Goal: Complete application form

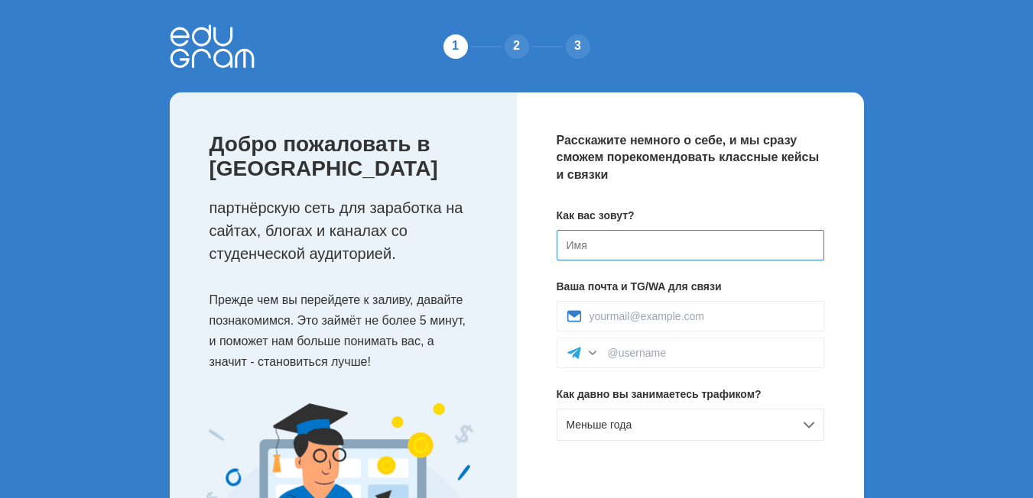
click at [608, 242] on input at bounding box center [691, 245] width 268 height 31
type input "F"
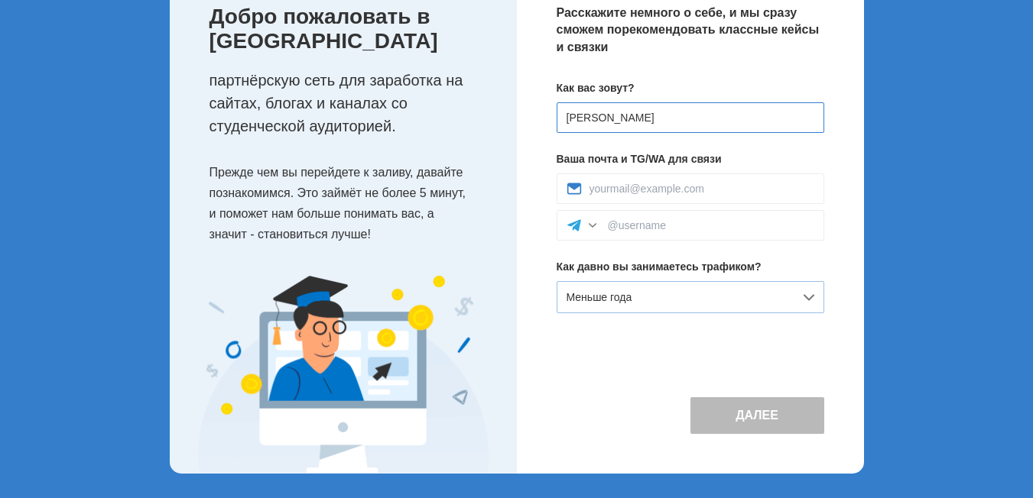
type input "[PERSON_NAME]"
click at [621, 300] on span "Меньше года" at bounding box center [599, 297] width 66 height 12
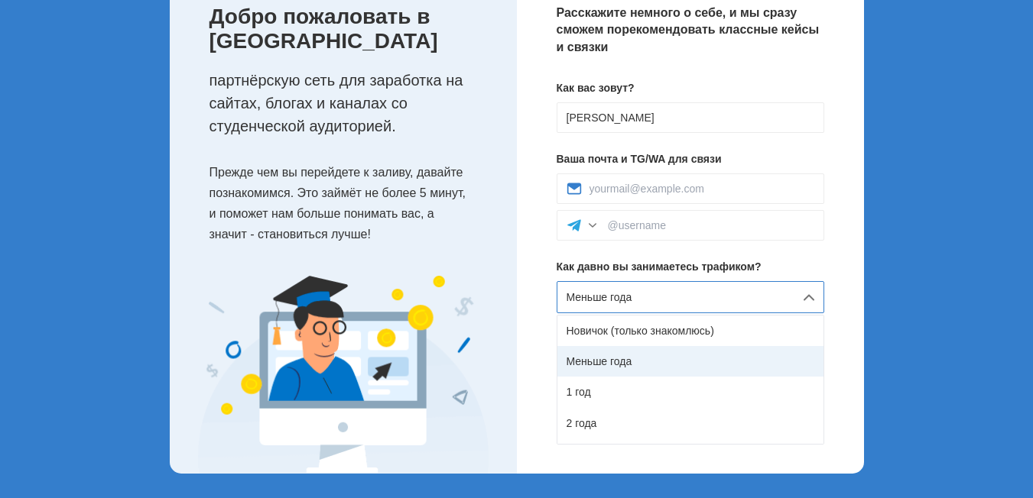
scroll to position [86, 0]
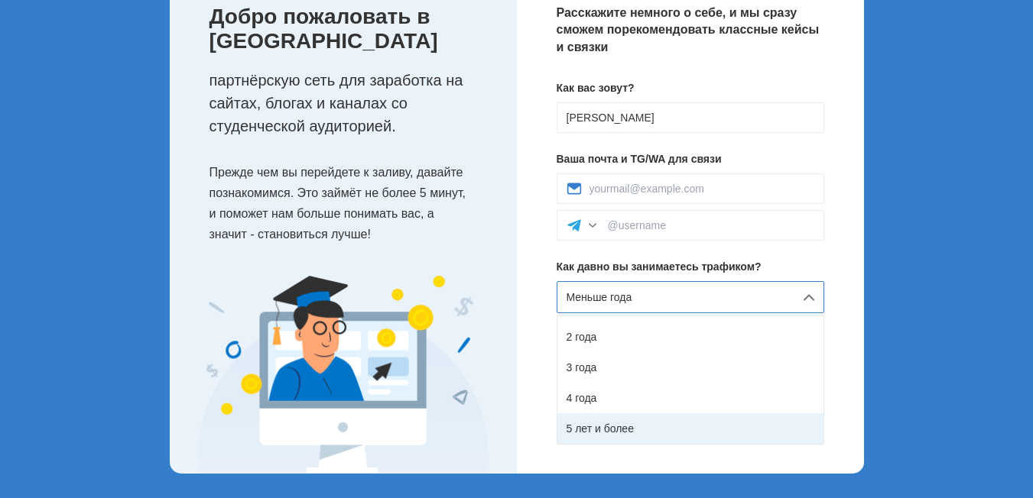
click at [620, 424] on div "5 лет и более" at bounding box center [690, 429] width 266 height 31
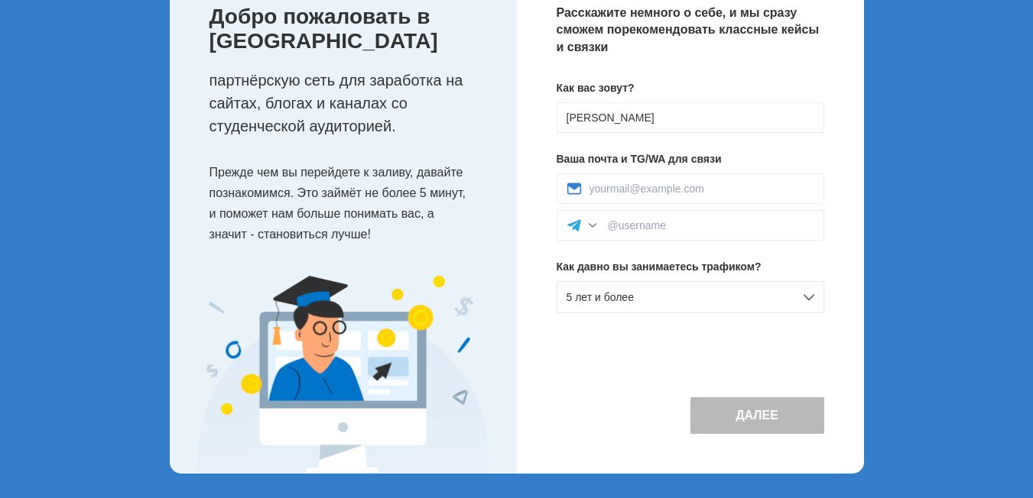
click at [665, 344] on div "Расскажите немного о себе, и мы сразу сможем порекомендовать классные кейсы и с…" at bounding box center [690, 219] width 347 height 509
click at [644, 216] on div at bounding box center [691, 225] width 268 height 31
click at [628, 222] on input at bounding box center [711, 225] width 206 height 12
click at [631, 191] on input at bounding box center [701, 189] width 225 height 12
type input "alexandrgaysin@gmail.com"
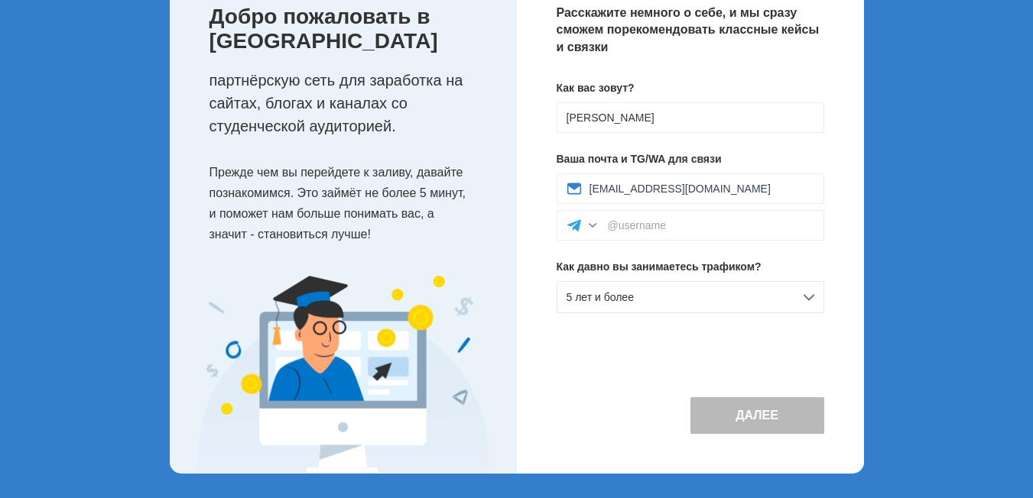
click at [718, 357] on div "Расскажите немного о себе, и мы сразу сможем порекомендовать классные кейсы и с…" at bounding box center [690, 219] width 347 height 509
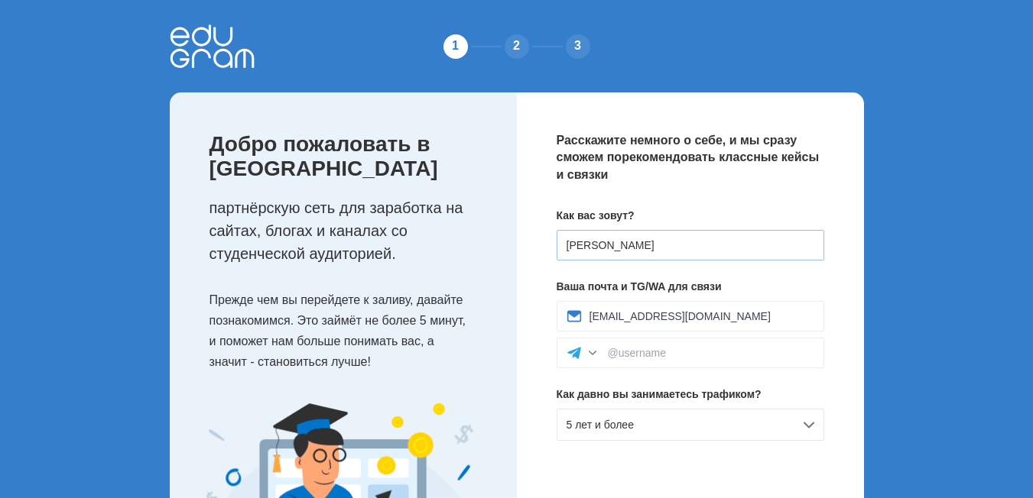
scroll to position [128, 0]
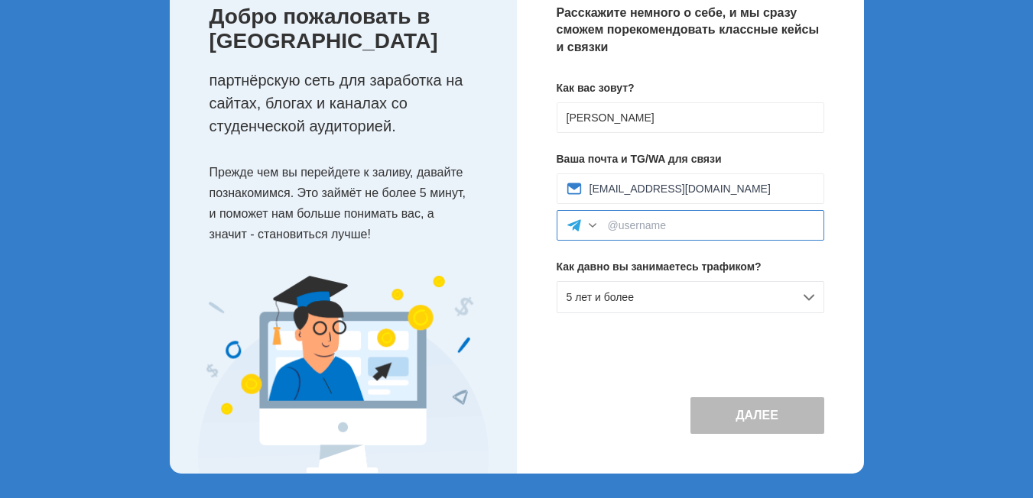
click at [628, 229] on input at bounding box center [711, 225] width 206 height 12
type input "shop"
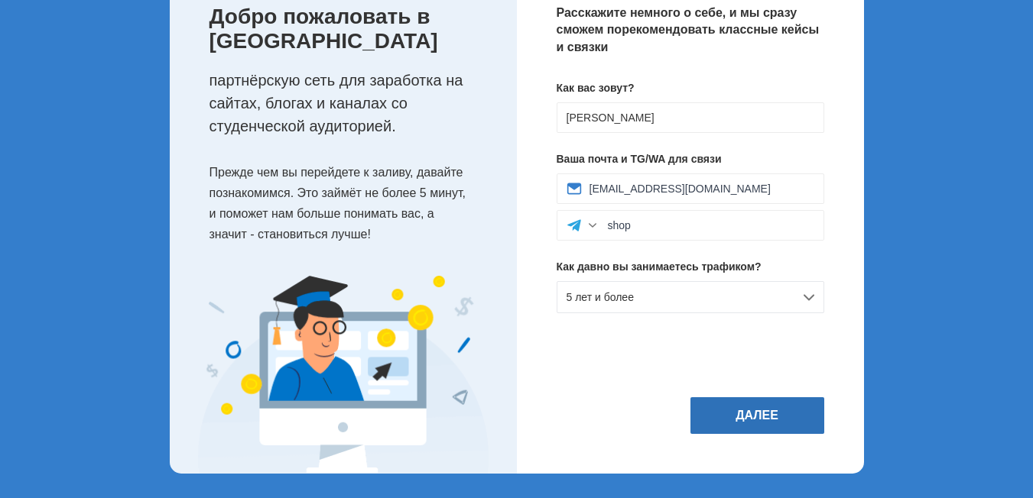
click at [763, 413] on button "Далее" at bounding box center [757, 416] width 134 height 37
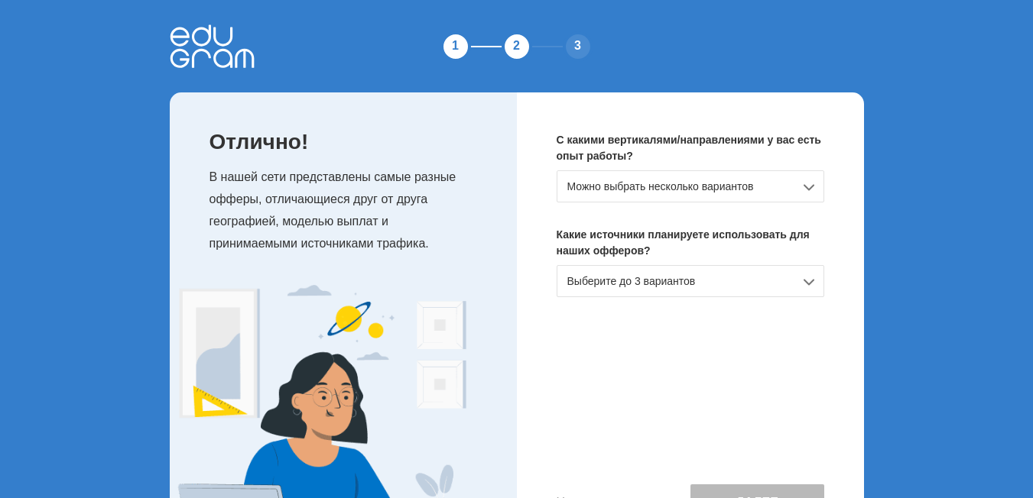
click at [744, 186] on div "Можно выбрать несколько вариантов" at bounding box center [691, 186] width 268 height 32
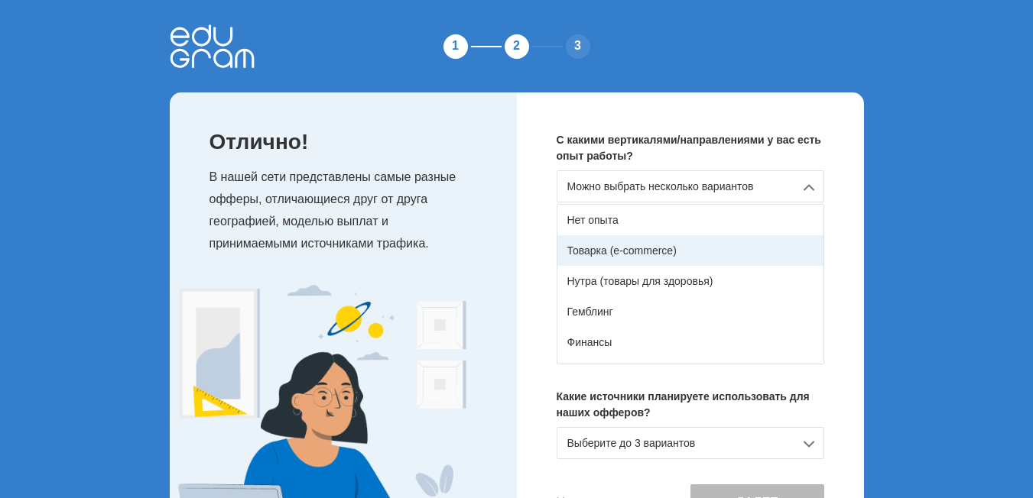
click at [650, 250] on div "Товарка (e-commerce)" at bounding box center [690, 250] width 266 height 31
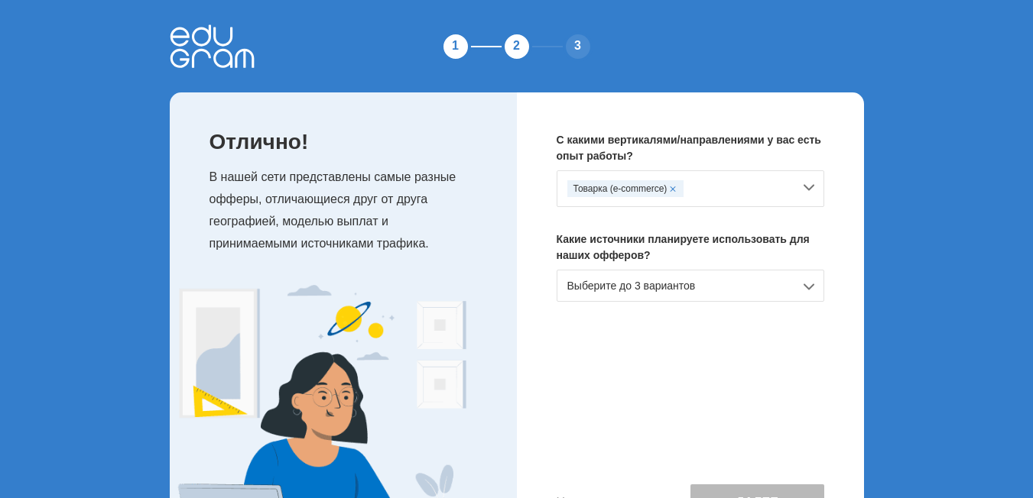
click at [722, 190] on div "Товарка (e-commerce)" at bounding box center [680, 188] width 226 height 17
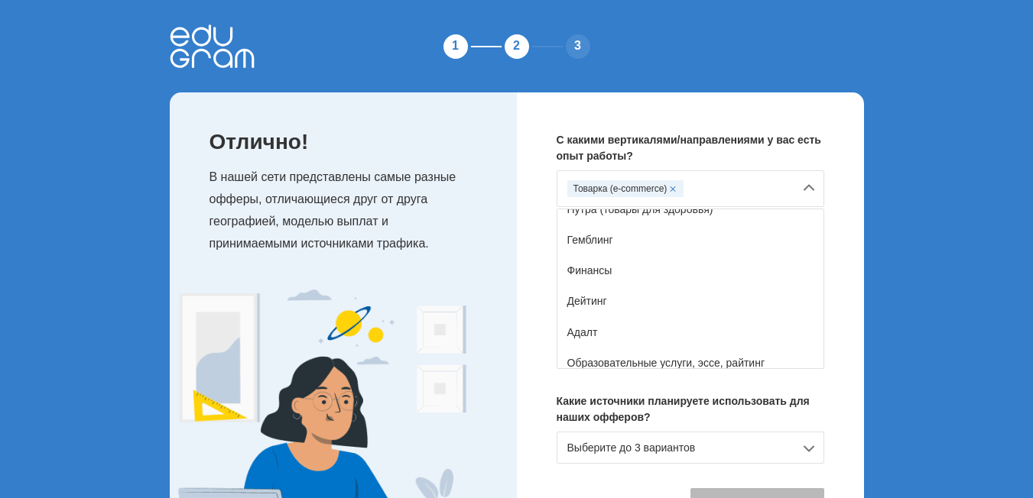
scroll to position [229, 0]
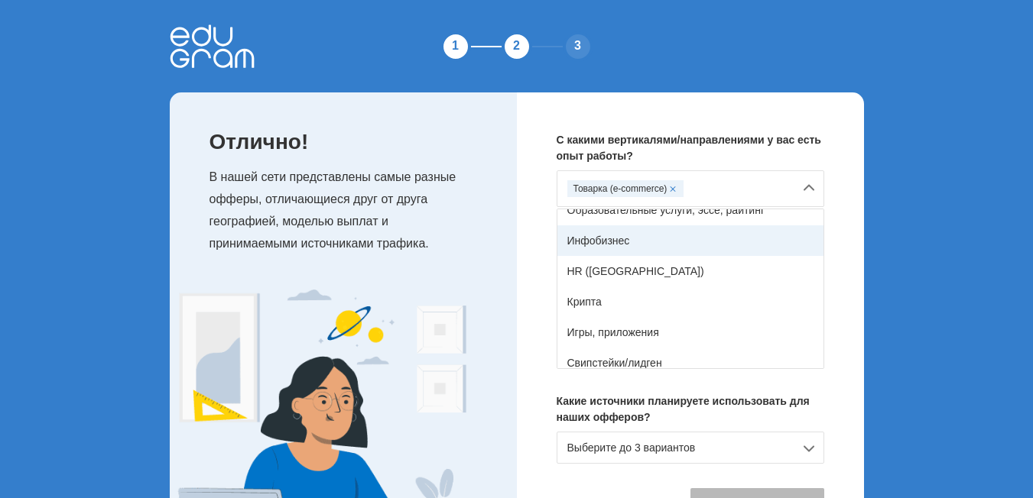
click at [645, 245] on div "Инфобизнес" at bounding box center [690, 241] width 266 height 31
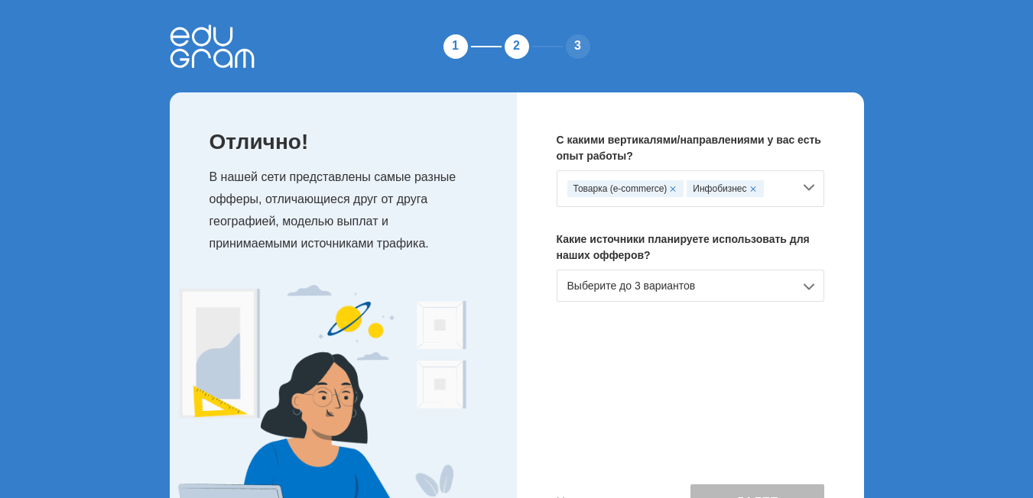
click at [773, 193] on div "Товарка (e-commerce) Инфобизнес" at bounding box center [680, 188] width 226 height 17
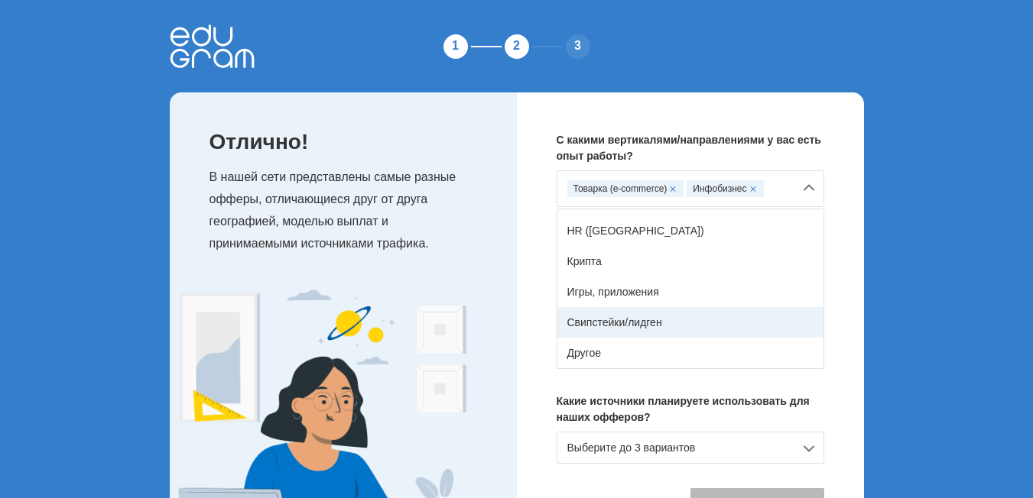
scroll to position [91, 0]
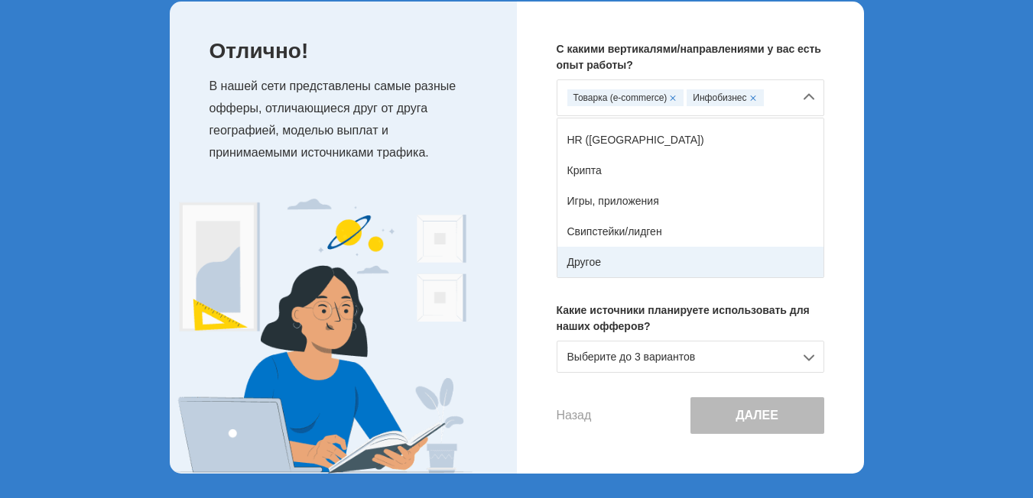
click at [621, 261] on div "Другое" at bounding box center [690, 262] width 266 height 31
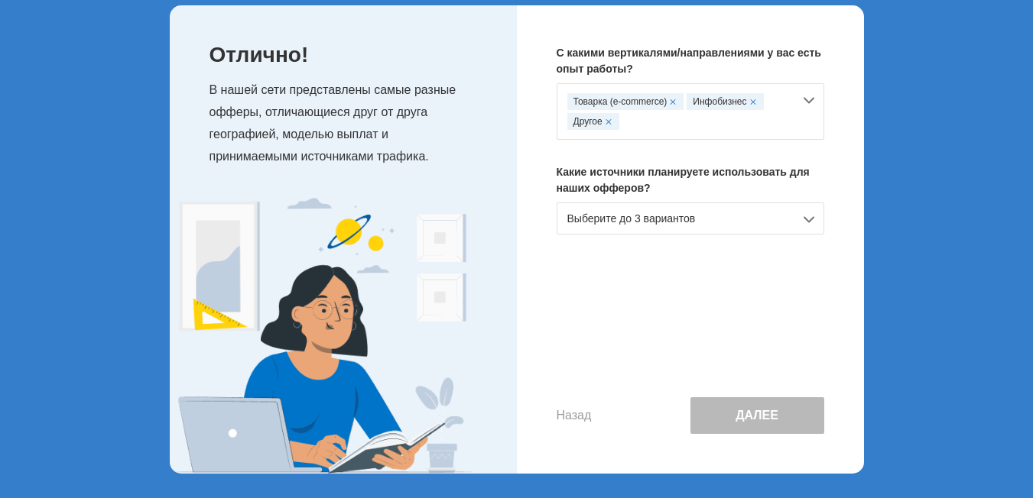
scroll to position [87, 0]
click at [659, 219] on div "Выберите до 3 вариантов" at bounding box center [691, 219] width 268 height 32
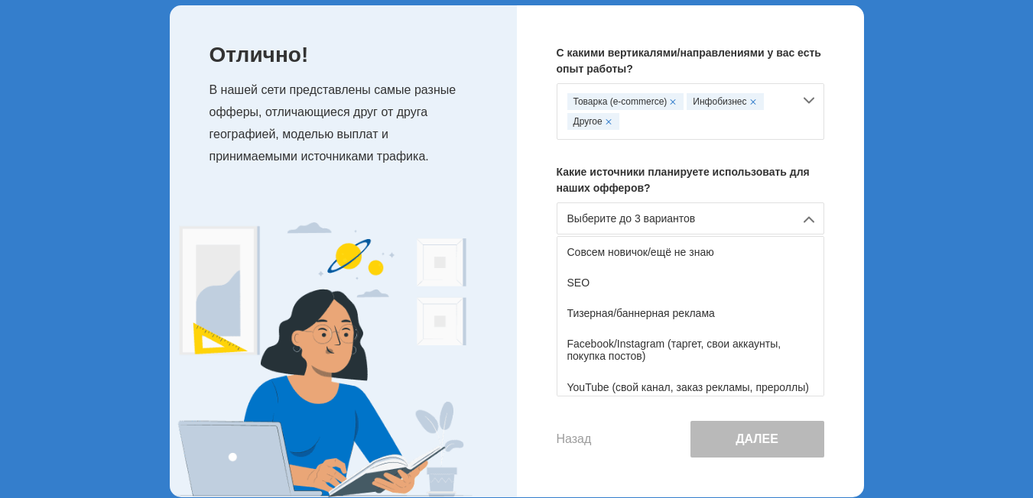
scroll to position [91, 0]
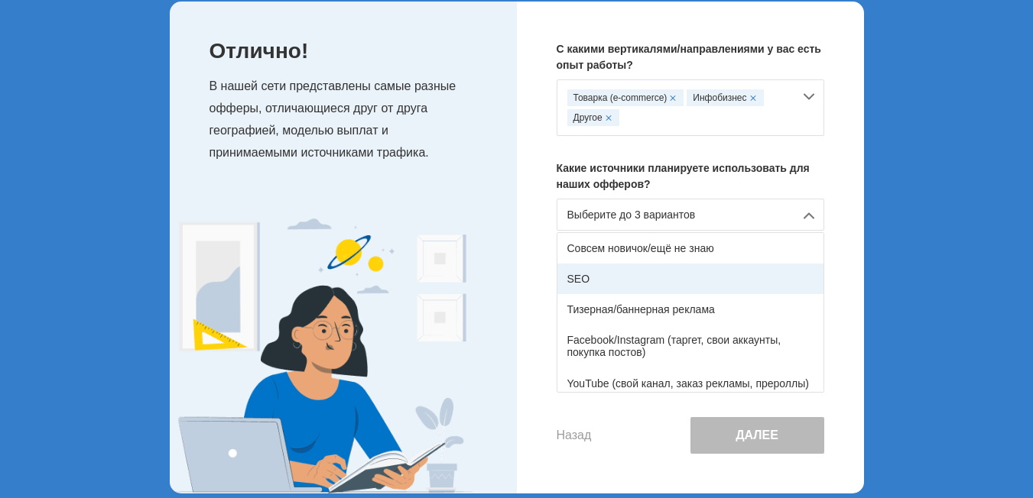
click at [697, 278] on div "SEO" at bounding box center [690, 279] width 266 height 31
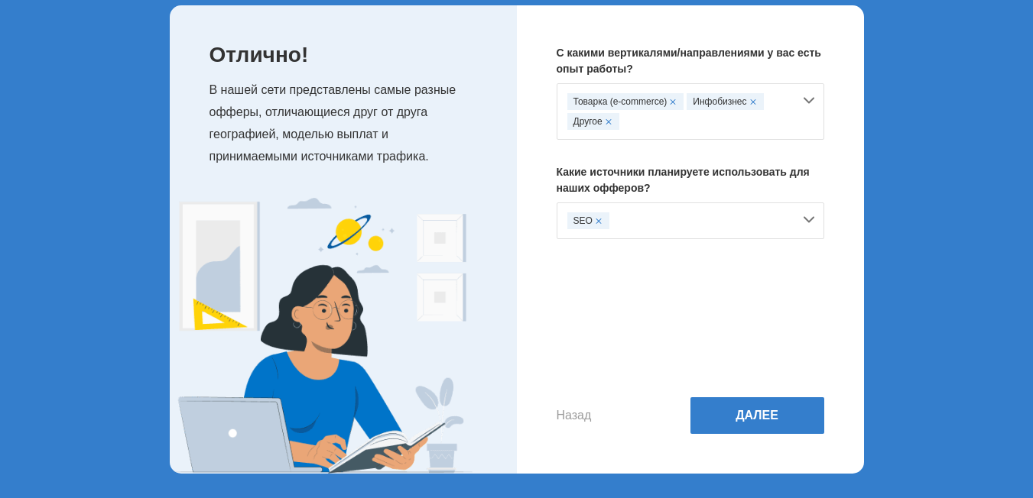
click at [651, 221] on div "SEO" at bounding box center [680, 221] width 226 height 17
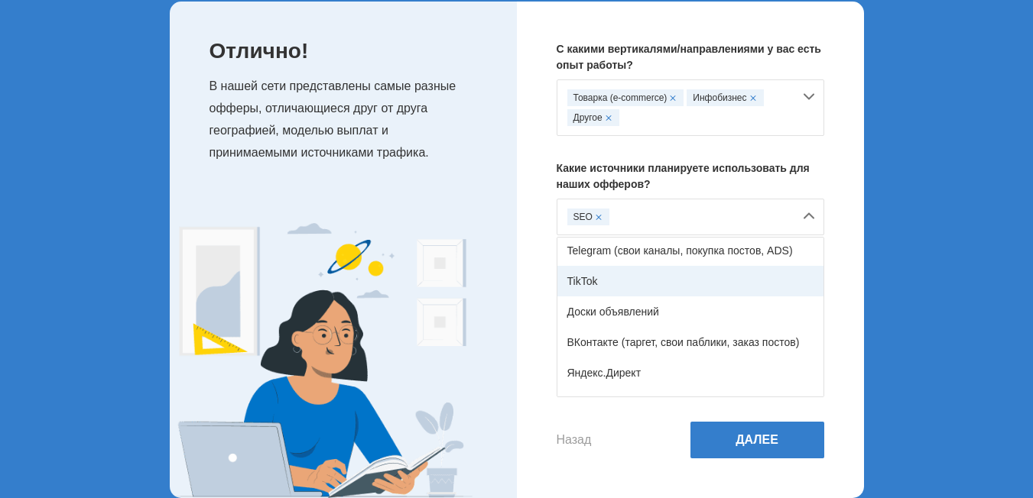
scroll to position [252, 0]
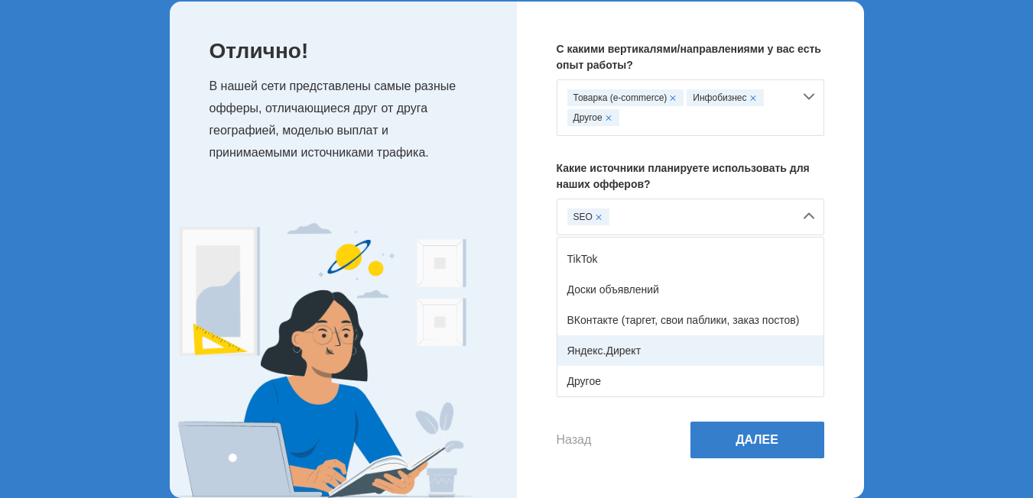
click at [647, 353] on div "Яндекс.Директ" at bounding box center [690, 351] width 266 height 31
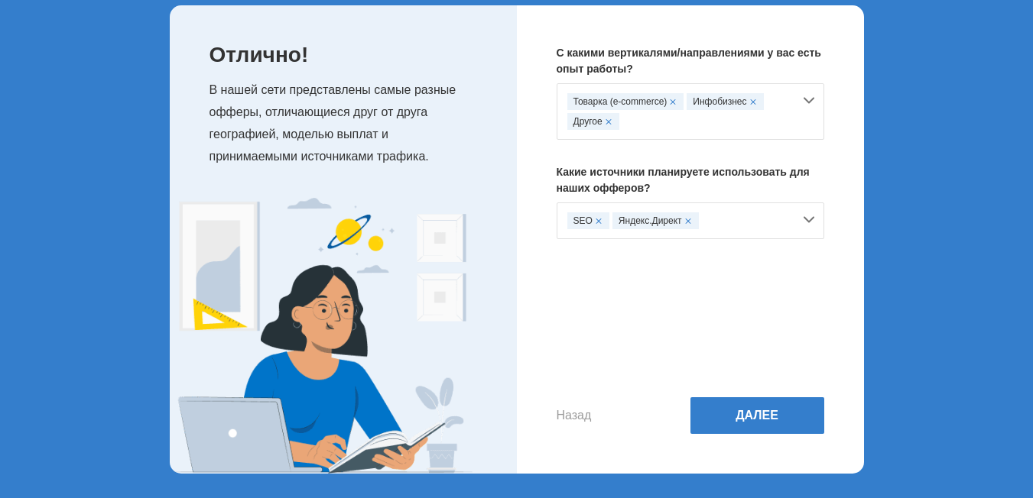
scroll to position [87, 0]
click at [729, 219] on div "SEO Яндекс.Директ" at bounding box center [680, 221] width 226 height 17
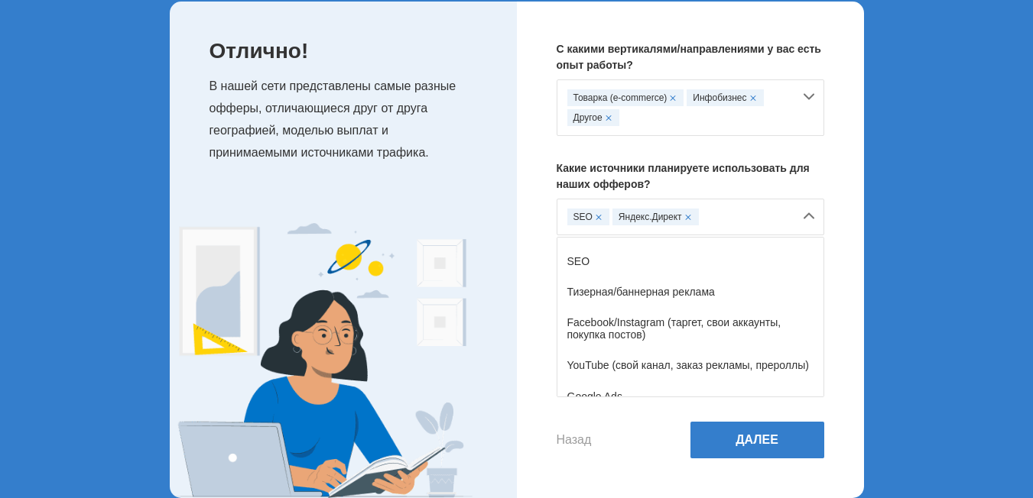
scroll to position [0, 0]
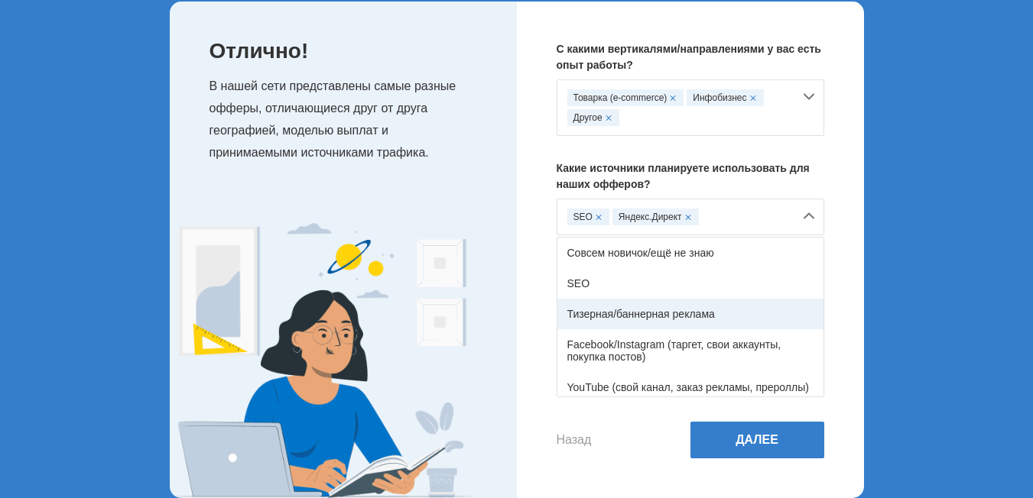
click at [647, 314] on div "Тизерная/баннерная реклама" at bounding box center [690, 314] width 266 height 31
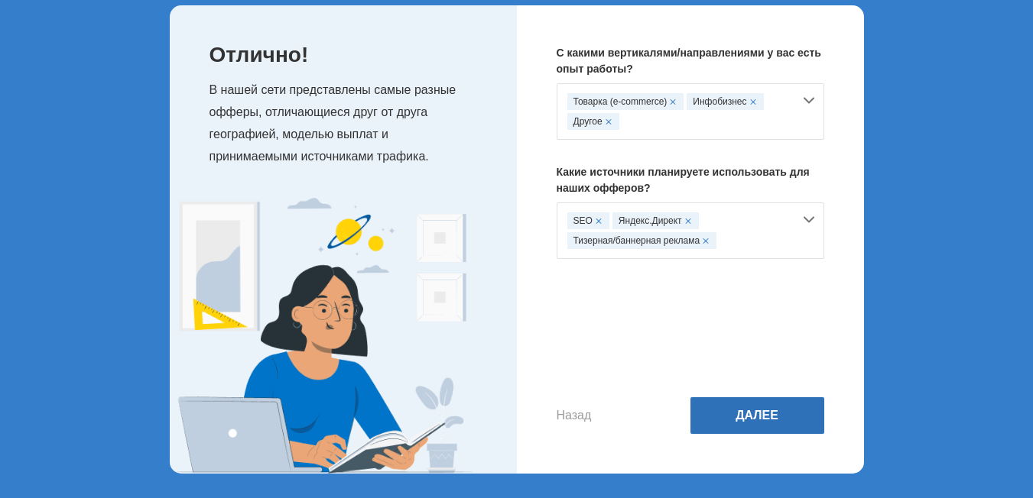
click at [751, 412] on button "Далее" at bounding box center [757, 416] width 134 height 37
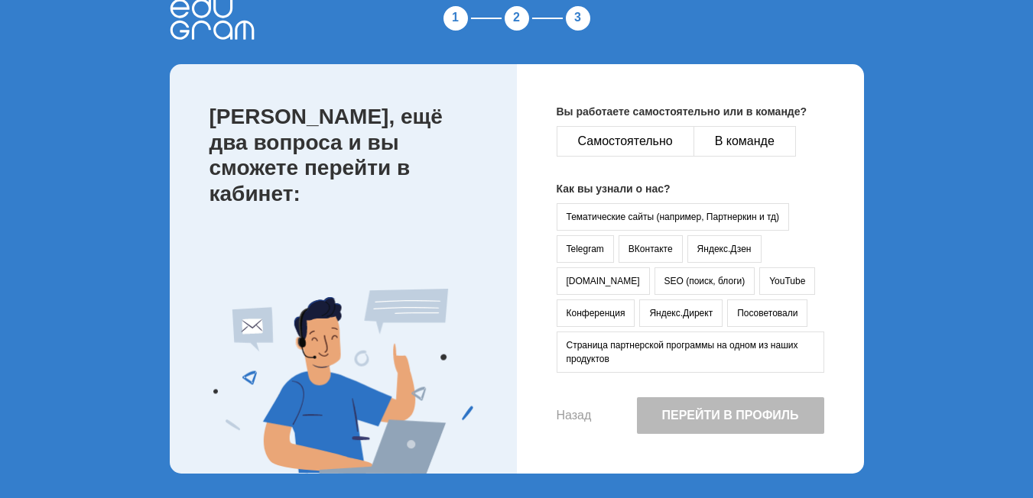
scroll to position [28, 0]
click at [640, 144] on button "Самостоятельно" at bounding box center [626, 141] width 138 height 31
click at [654, 284] on button "SEO (поиск, блоги)" at bounding box center [704, 282] width 101 height 28
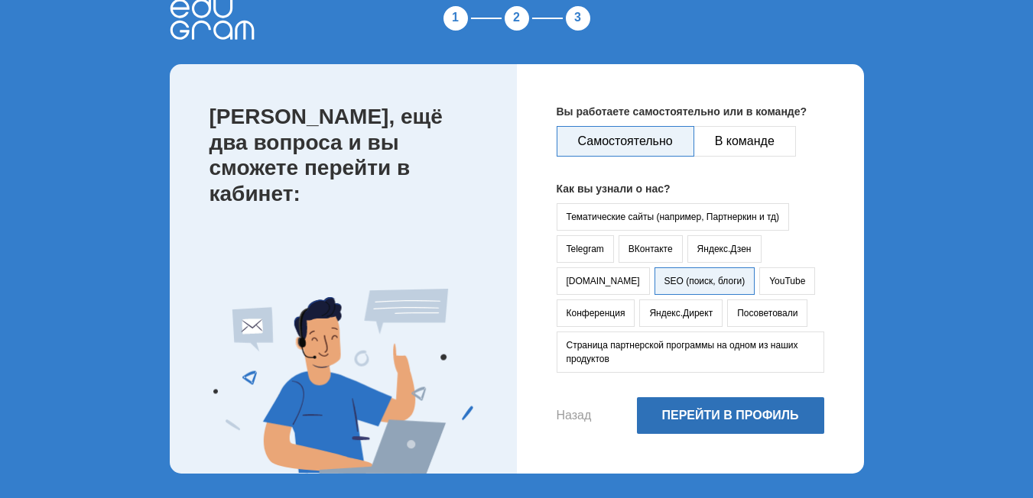
click at [695, 416] on button "Перейти в профиль" at bounding box center [730, 416] width 187 height 37
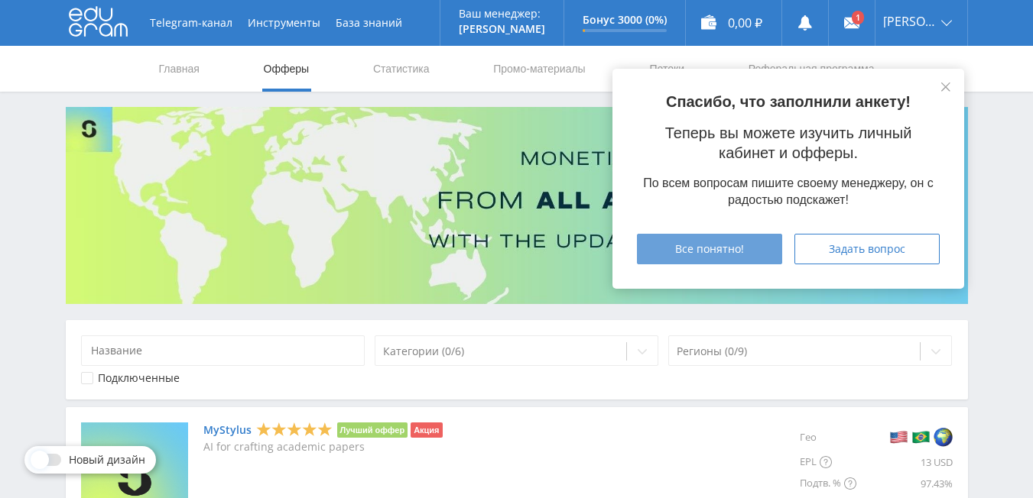
click at [717, 250] on span "Все понятно!" at bounding box center [709, 249] width 69 height 12
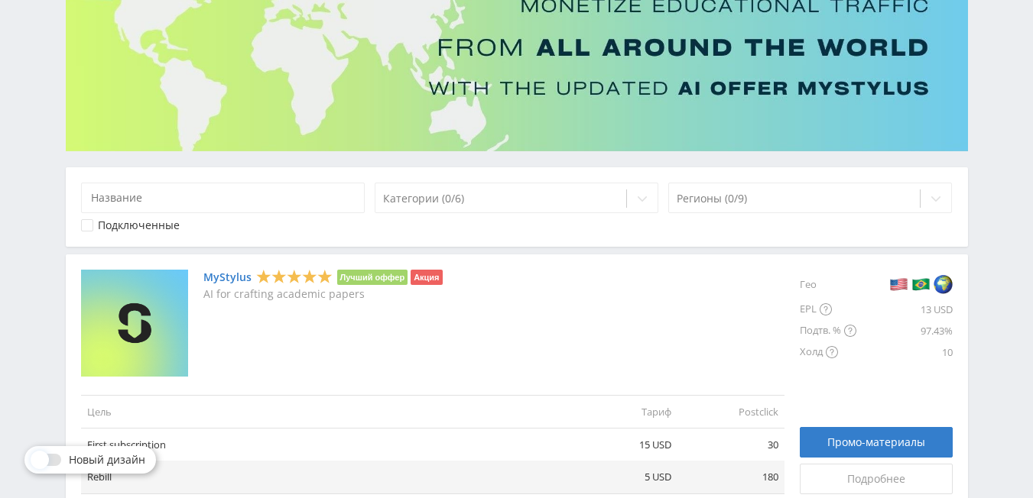
scroll to position [229, 0]
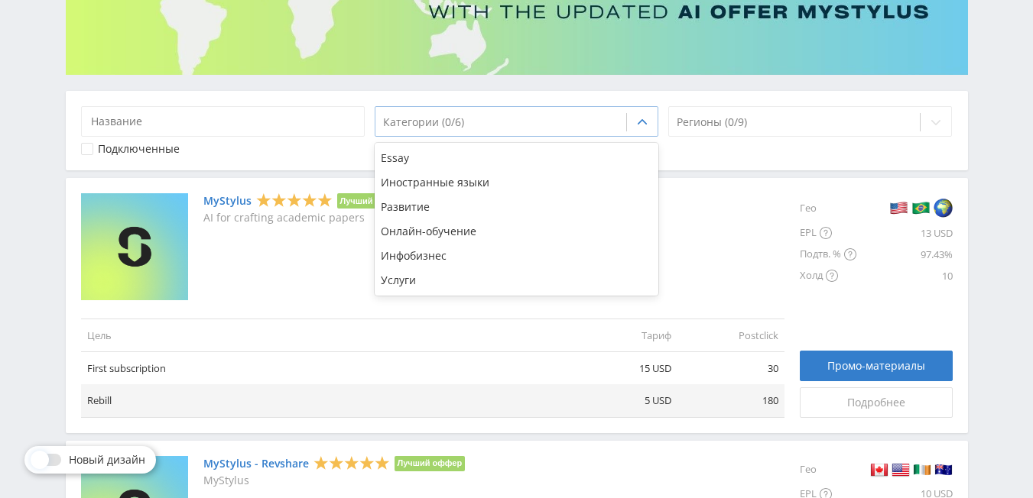
click at [587, 122] on div at bounding box center [501, 122] width 236 height 15
click at [748, 123] on div at bounding box center [795, 122] width 236 height 15
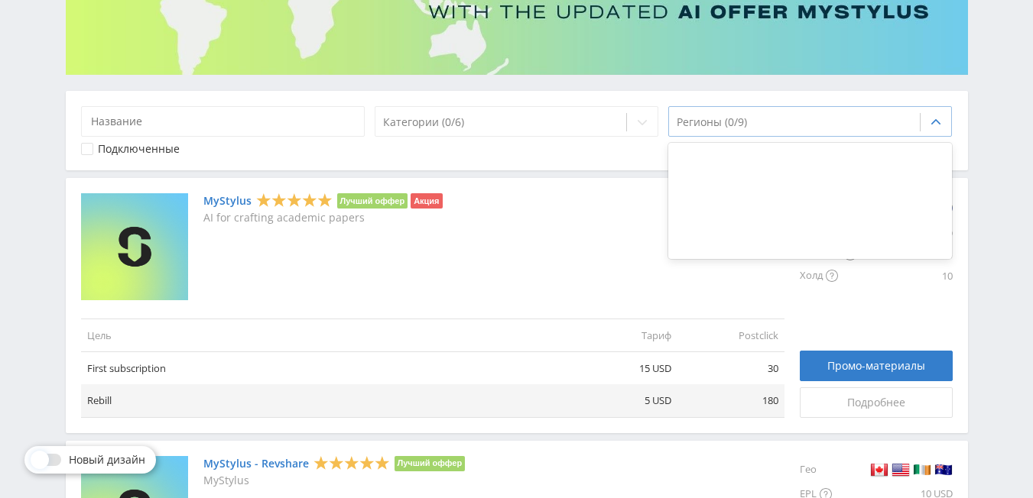
click at [748, 123] on div at bounding box center [795, 122] width 236 height 15
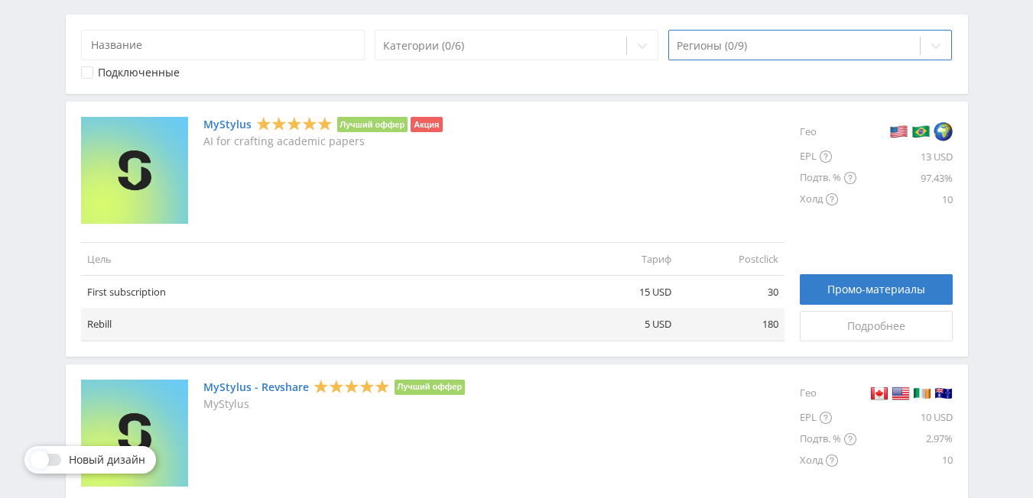
scroll to position [76, 0]
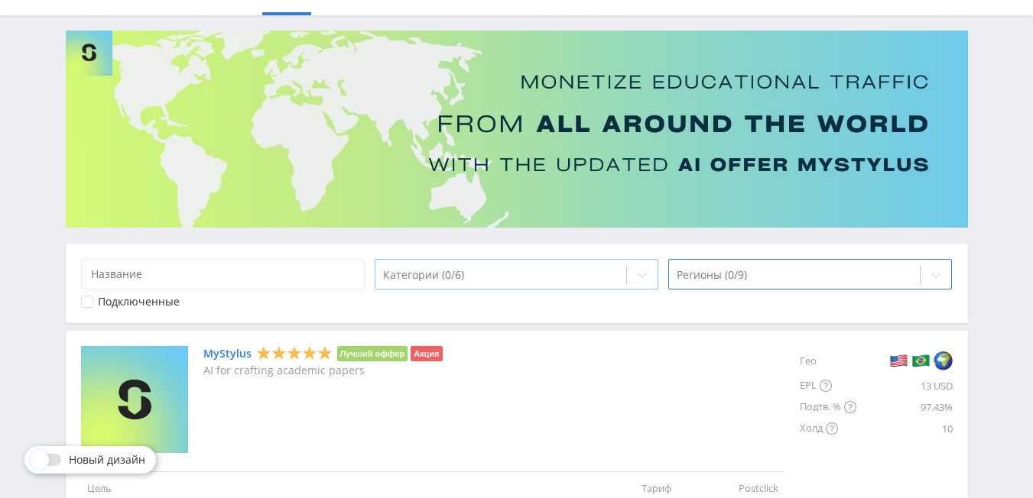
click at [430, 265] on div "Категории (0/6)" at bounding box center [501, 275] width 252 height 21
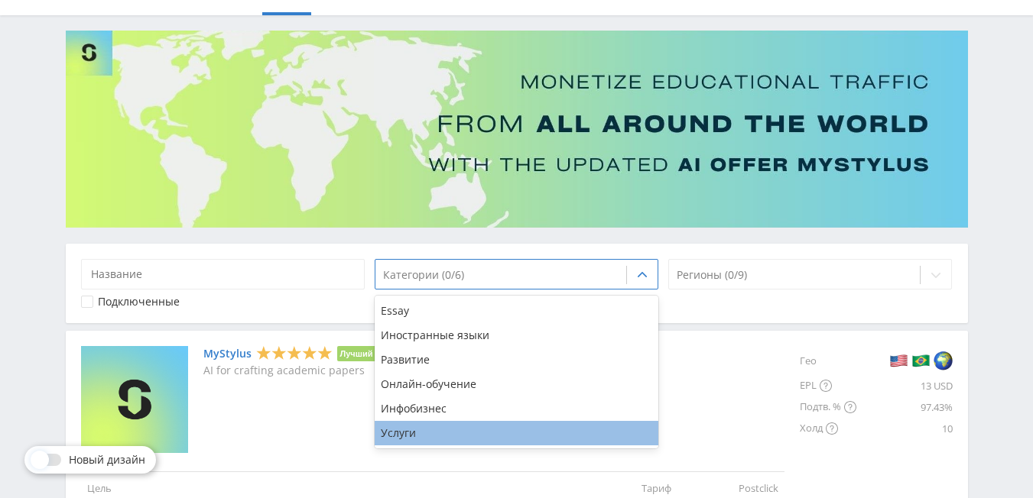
click at [451, 433] on div "Услуги" at bounding box center [517, 433] width 284 height 24
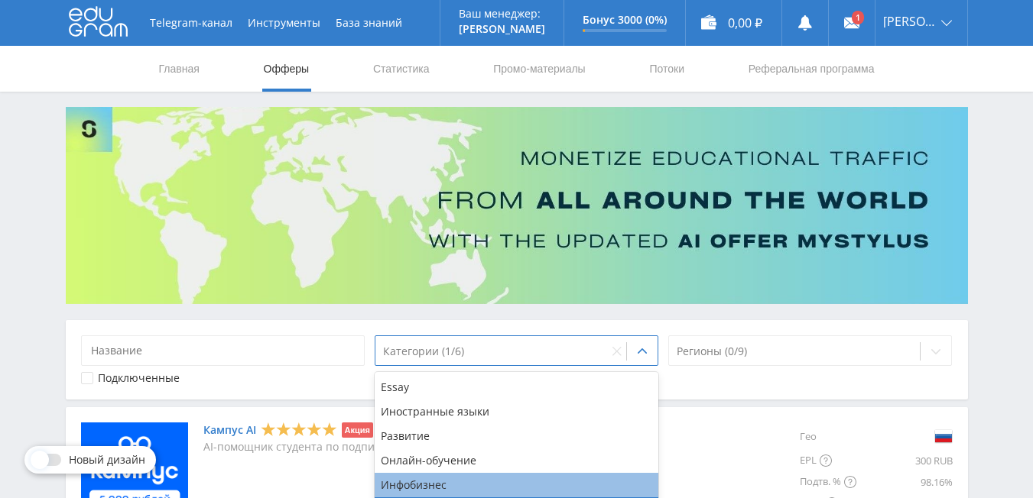
scroll to position [229, 0]
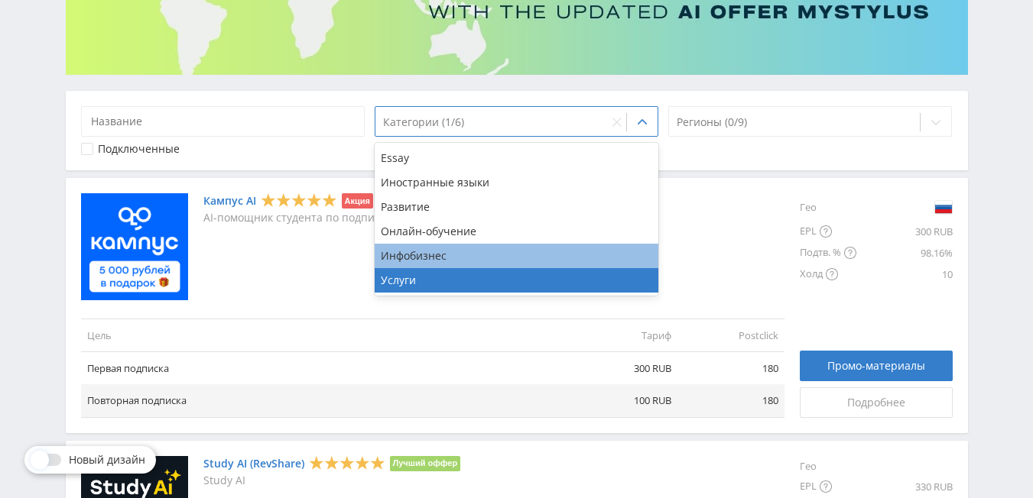
click at [424, 261] on div "Инфобизнес" at bounding box center [517, 256] width 284 height 24
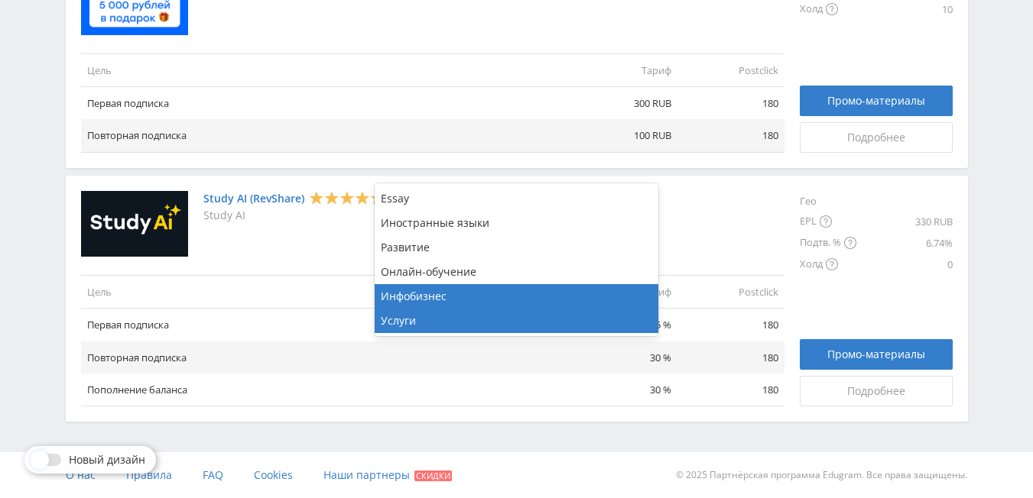
scroll to position [112, 0]
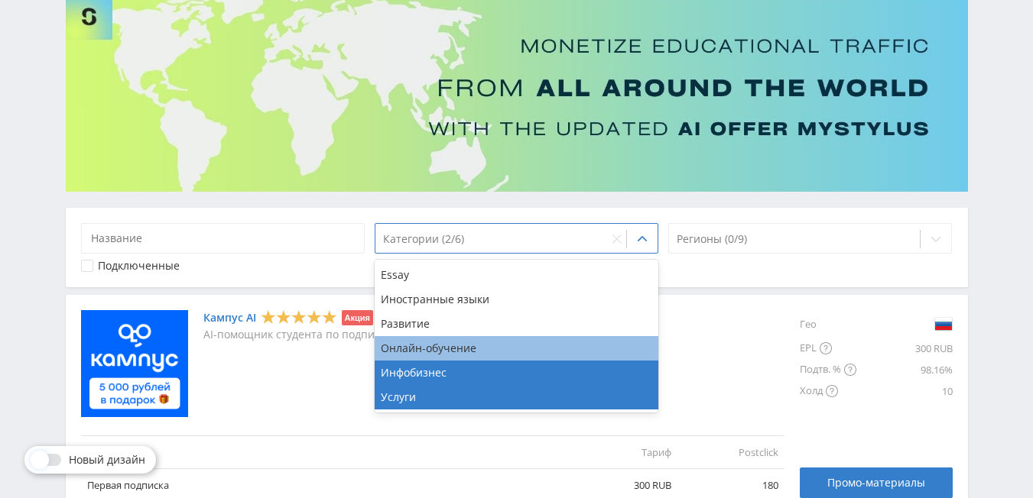
click at [415, 347] on div "Онлайн-обучение" at bounding box center [517, 348] width 284 height 24
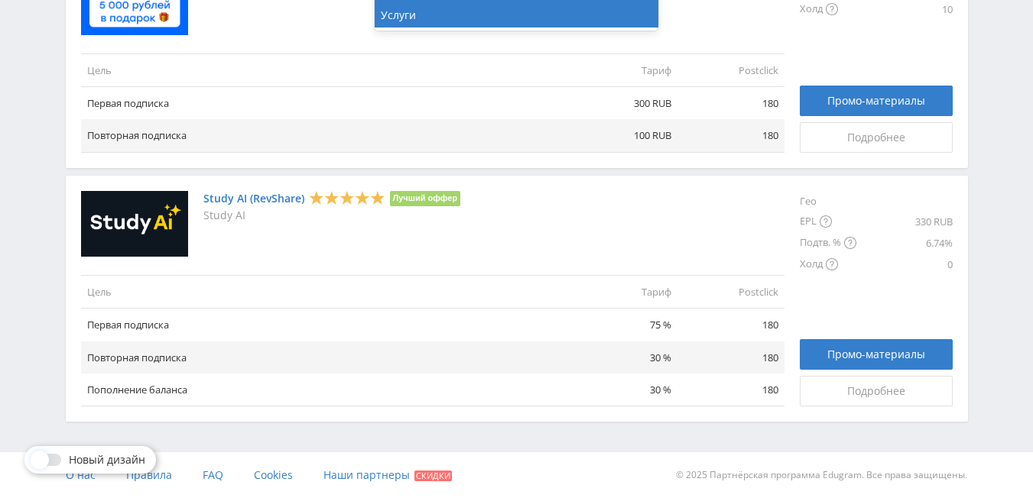
scroll to position [189, 0]
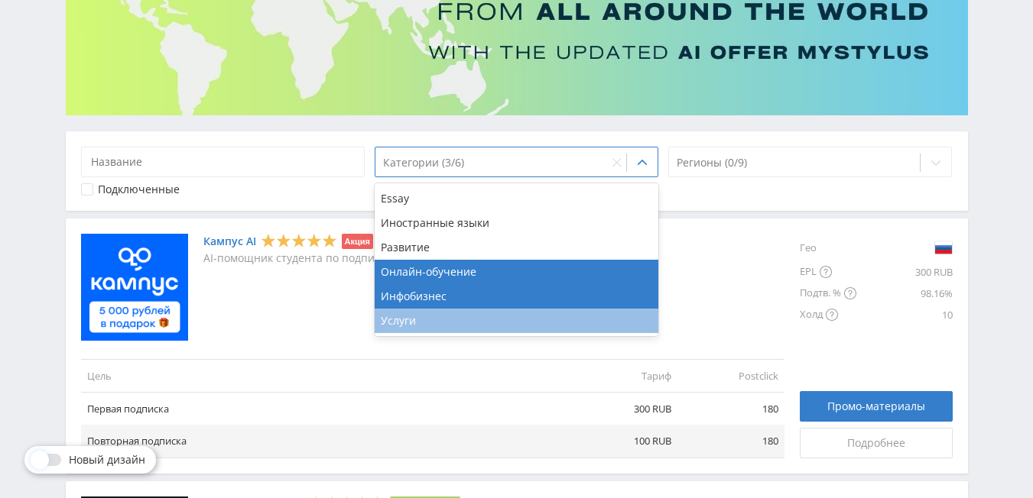
click at [400, 323] on div "Услуги" at bounding box center [517, 321] width 284 height 24
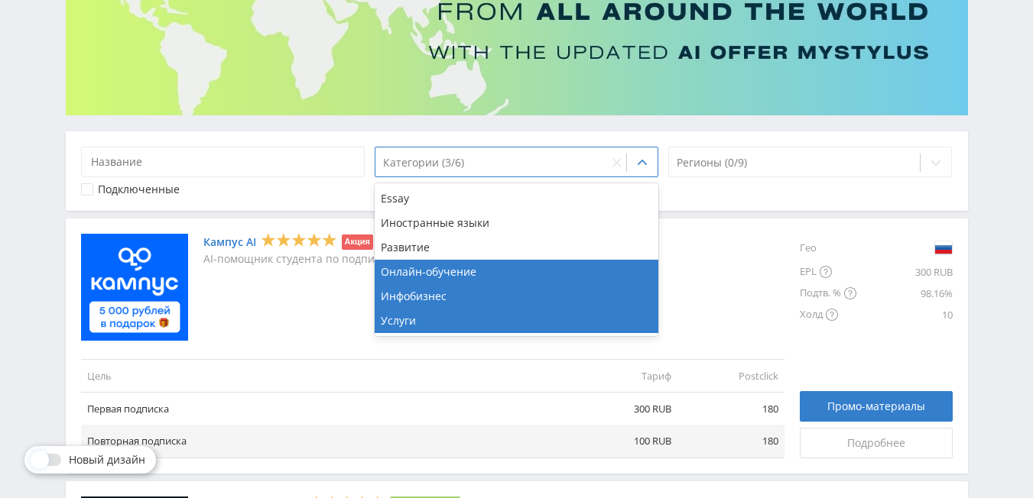
scroll to position [0, 0]
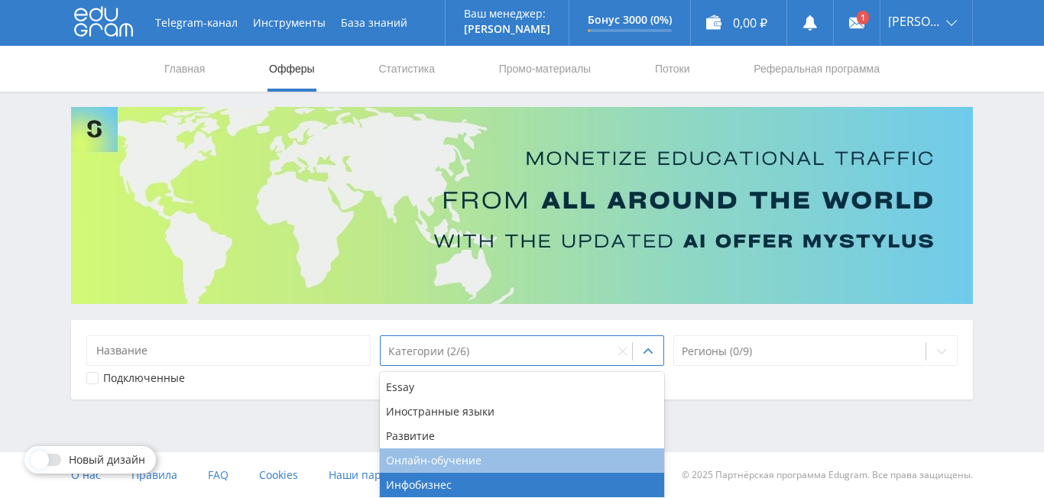
click at [430, 457] on div "Онлайн-обучение" at bounding box center [522, 461] width 284 height 24
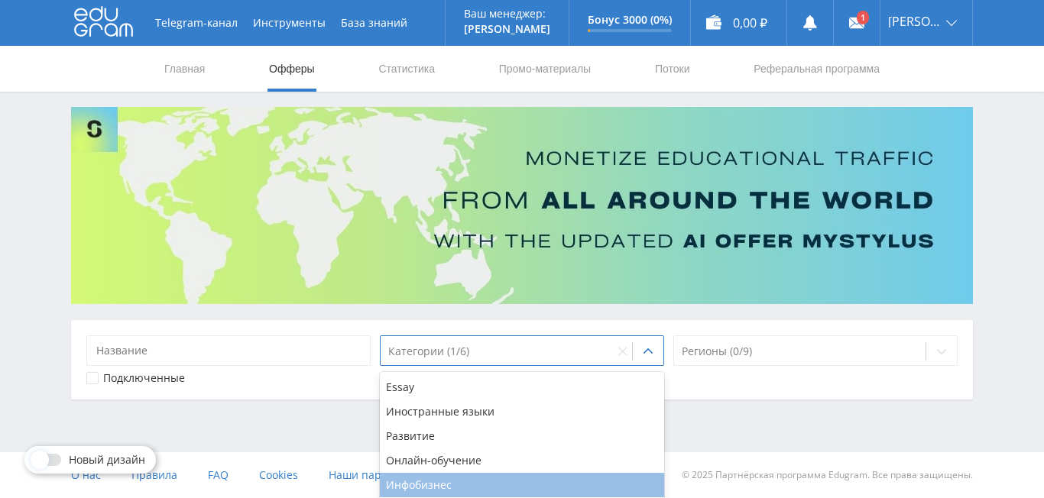
click at [456, 478] on div "Инфобизнес" at bounding box center [522, 485] width 284 height 24
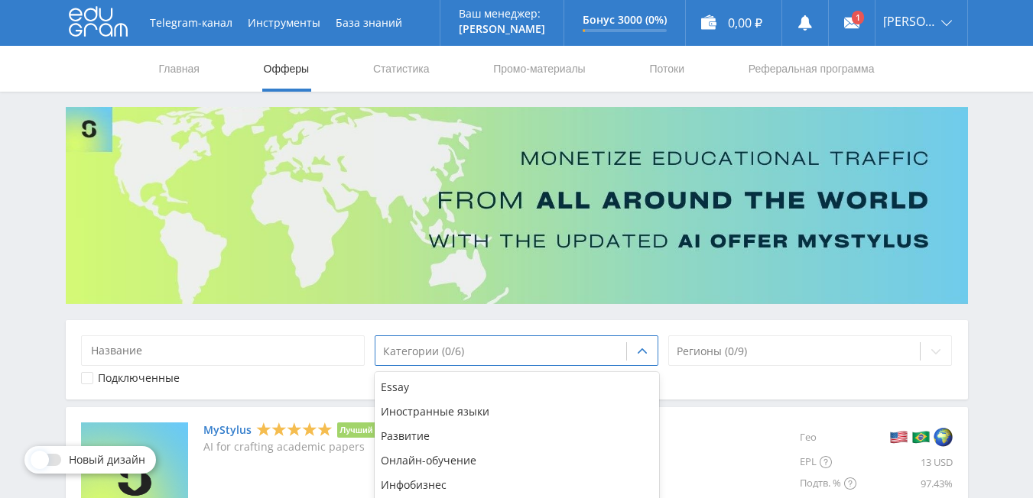
scroll to position [229, 0]
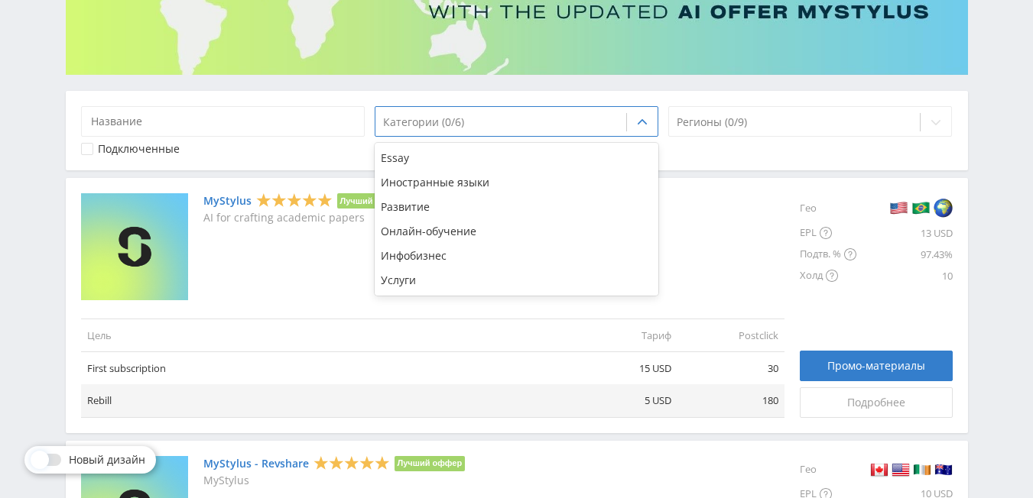
click at [835, 99] on div "option Инфобизнес, deselected. 6 results available. Use Up and Down to choose o…" at bounding box center [517, 131] width 902 height 80
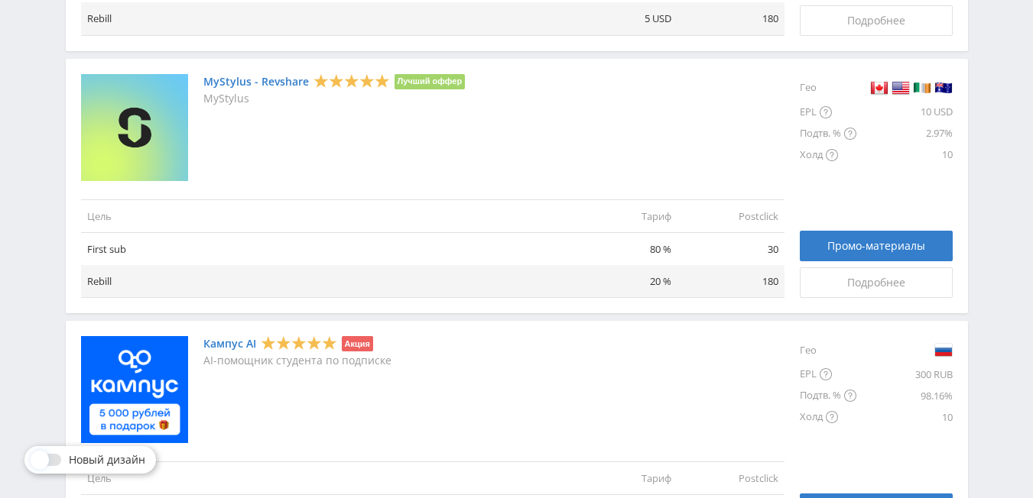
scroll to position [764, 0]
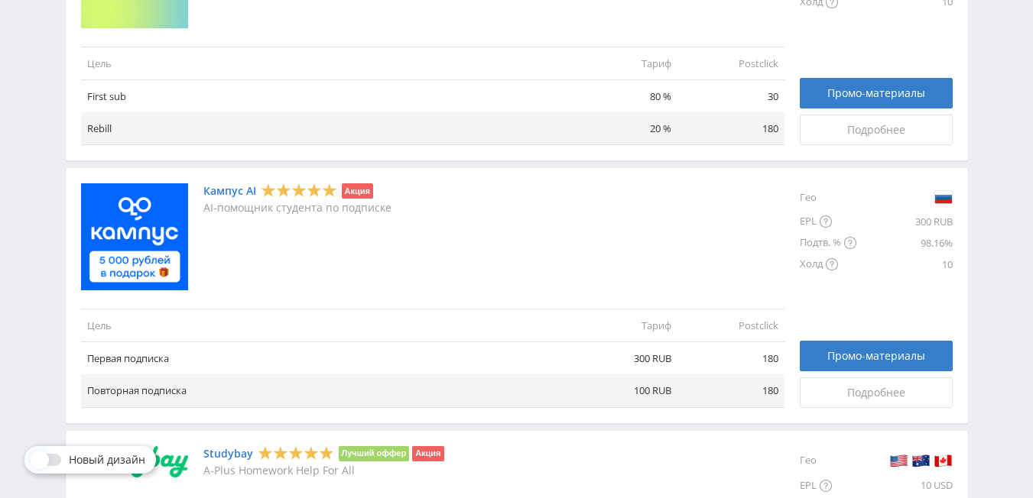
click at [220, 190] on link "Кампус AI" at bounding box center [229, 191] width 53 height 12
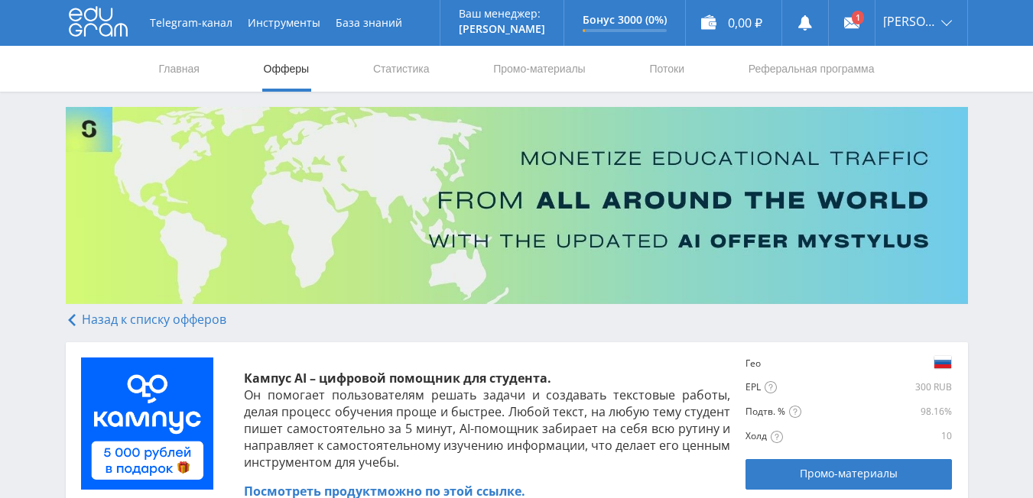
scroll to position [229, 0]
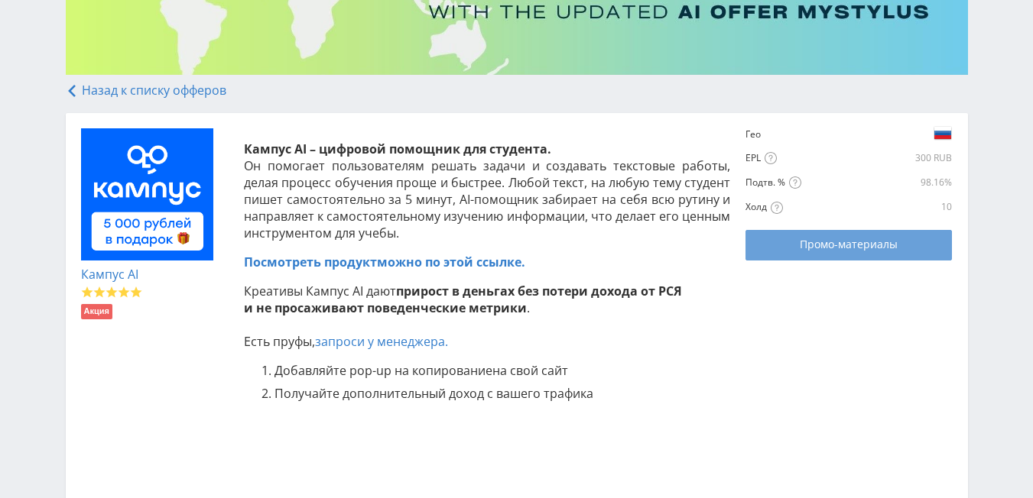
click at [835, 240] on span "Промо-материалы" at bounding box center [849, 245] width 98 height 12
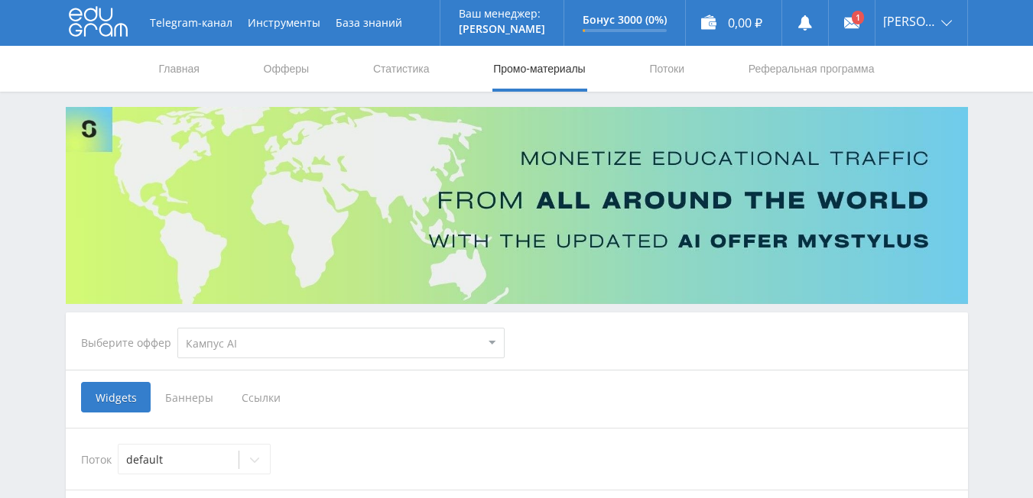
select select "340"
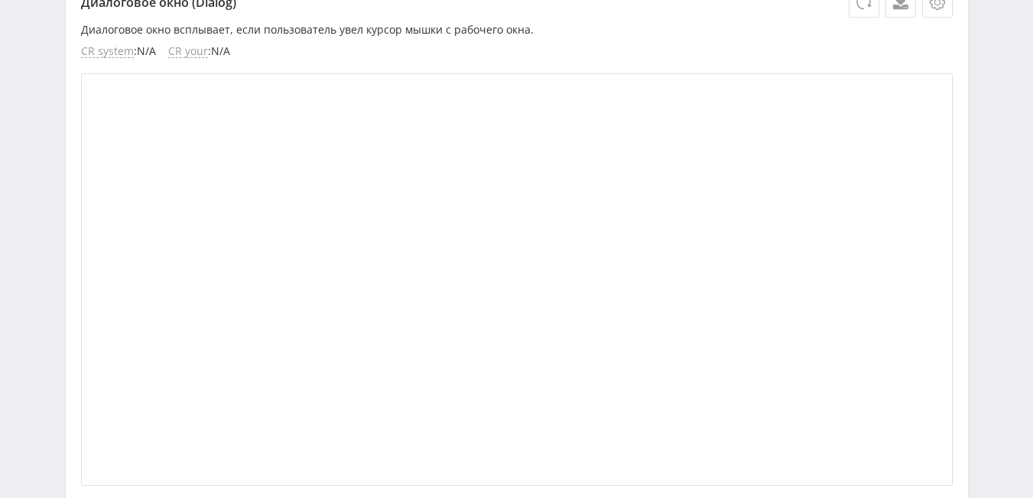
scroll to position [1376, 0]
